Goal: Task Accomplishment & Management: Manage account settings

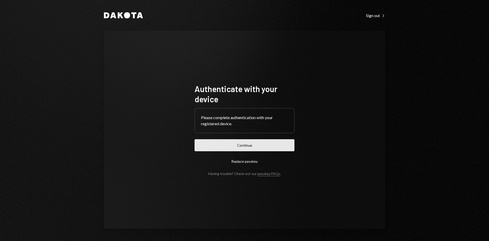
click at [241, 146] on button "Continue" at bounding box center [245, 145] width 100 height 12
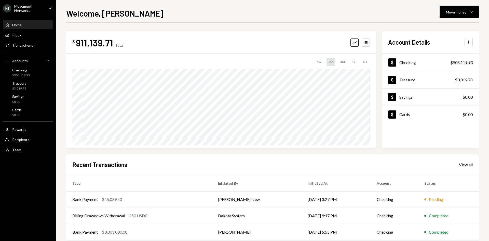
click at [38, 5] on div "Movement Network..." at bounding box center [29, 8] width 30 height 9
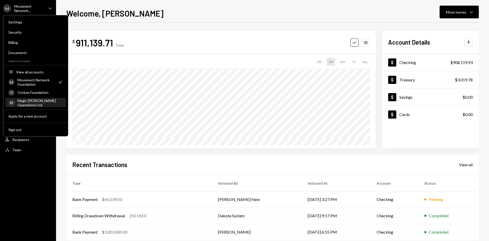
click at [33, 99] on div "Magic [PERSON_NAME] Operations Ltd." at bounding box center [40, 102] width 45 height 9
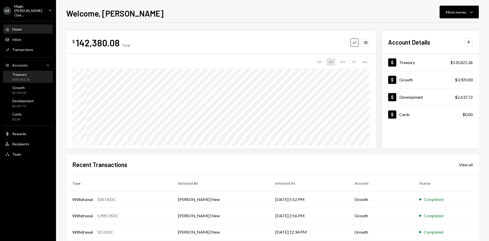
click at [38, 75] on div "Treasury $135,822.36" at bounding box center [28, 77] width 46 height 10
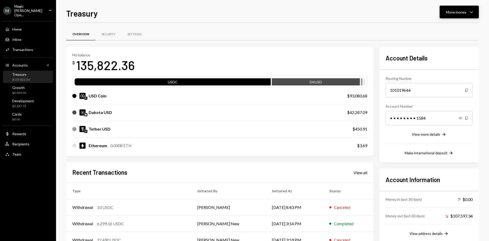
click at [465, 13] on div "Move money" at bounding box center [456, 11] width 20 height 5
click at [448, 48] on div "Deposit" at bounding box center [455, 50] width 37 height 5
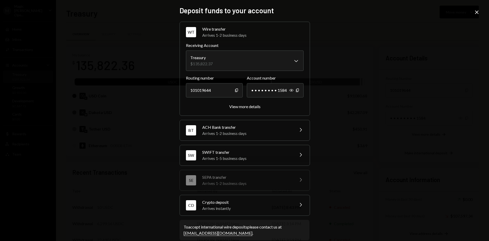
click at [237, 207] on div "Arrives instantly" at bounding box center [246, 208] width 89 height 6
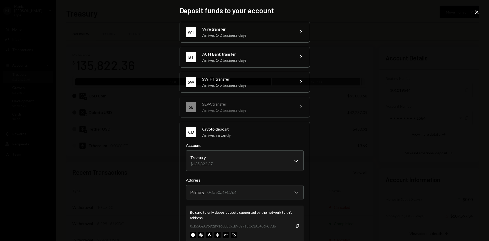
click at [163, 122] on div "**********" at bounding box center [244, 120] width 489 height 241
click at [479, 15] on icon "Close" at bounding box center [477, 12] width 6 height 6
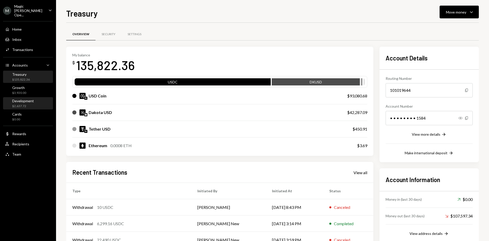
click at [28, 99] on div "Development" at bounding box center [23, 101] width 22 height 4
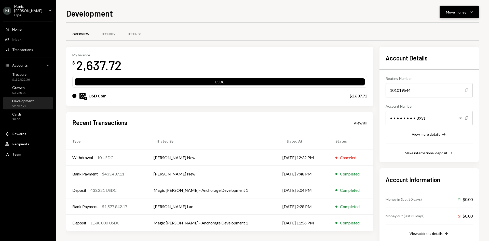
click at [473, 9] on icon "Caret Down" at bounding box center [472, 12] width 6 height 6
click at [441, 51] on div "Deposit" at bounding box center [455, 50] width 37 height 5
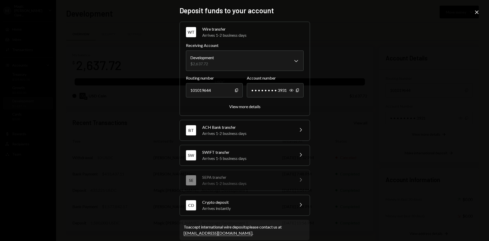
click at [250, 203] on div "Crypto deposit" at bounding box center [246, 202] width 89 height 6
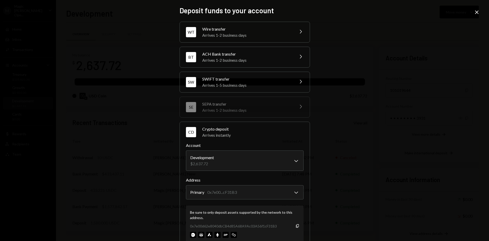
click at [140, 98] on div "**********" at bounding box center [244, 120] width 489 height 241
click at [478, 11] on icon "Close" at bounding box center [477, 12] width 6 height 6
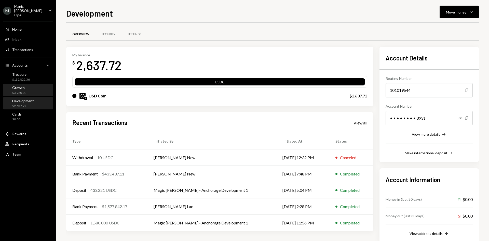
click at [18, 91] on div "$3,920.00" at bounding box center [19, 93] width 14 height 4
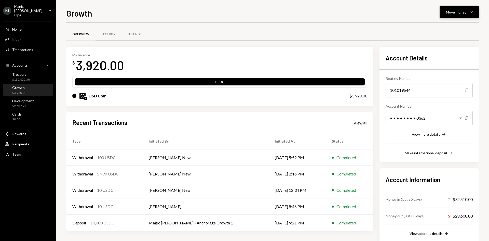
click at [470, 10] on icon "Caret Down" at bounding box center [472, 12] width 6 height 6
click at [441, 48] on div "Deposit" at bounding box center [455, 50] width 37 height 5
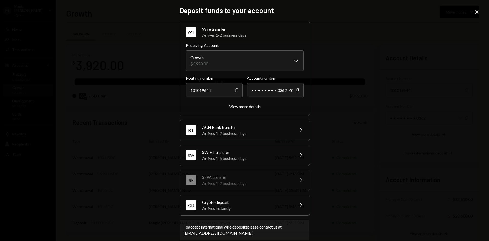
click at [225, 204] on div "Crypto deposit" at bounding box center [246, 202] width 89 height 6
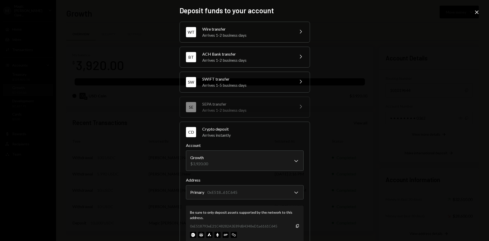
click at [480, 11] on icon "Close" at bounding box center [477, 12] width 6 height 6
